Goal: Task Accomplishment & Management: Manage account settings

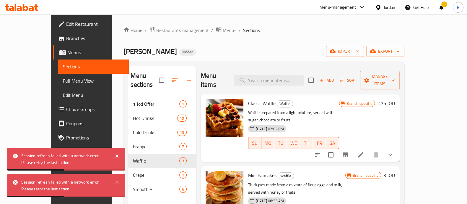
scroll to position [4, 0]
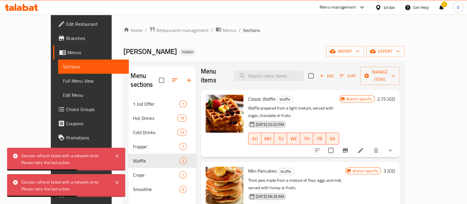
click at [66, 24] on span "Edit Restaurant" at bounding box center [95, 23] width 58 height 7
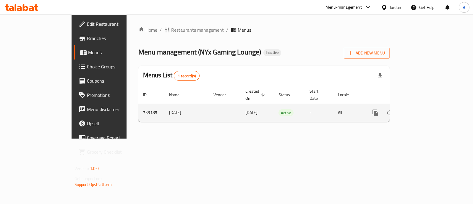
click at [421, 109] on icon "enhanced table" at bounding box center [417, 112] width 7 height 7
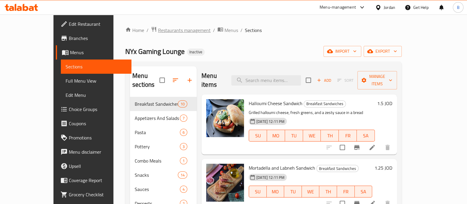
click at [158, 28] on span "Restaurants management" at bounding box center [184, 30] width 53 height 7
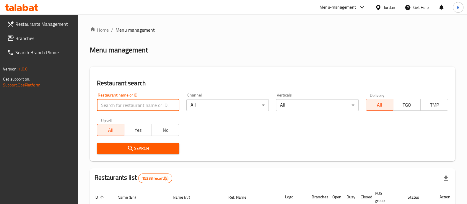
click at [131, 104] on input "search" at bounding box center [138, 105] width 82 height 12
type input "urban"
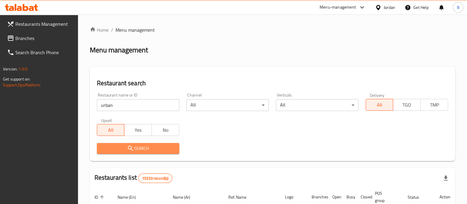
click at [171, 149] on span "Search" at bounding box center [138, 147] width 73 height 7
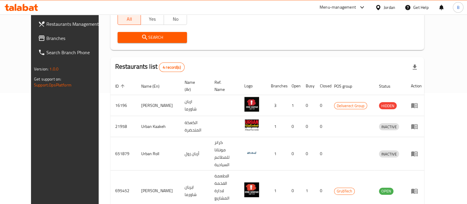
scroll to position [111, 0]
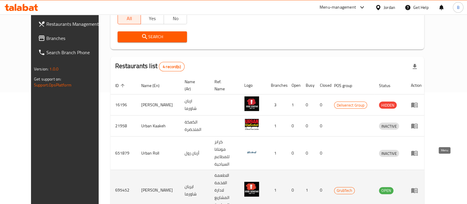
click at [418, 186] on icon "enhanced table" at bounding box center [414, 189] width 7 height 7
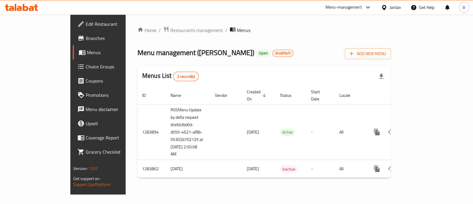
click at [86, 24] on span "Edit Restaurant" at bounding box center [115, 23] width 59 height 7
